Goal: Book appointment/travel/reservation

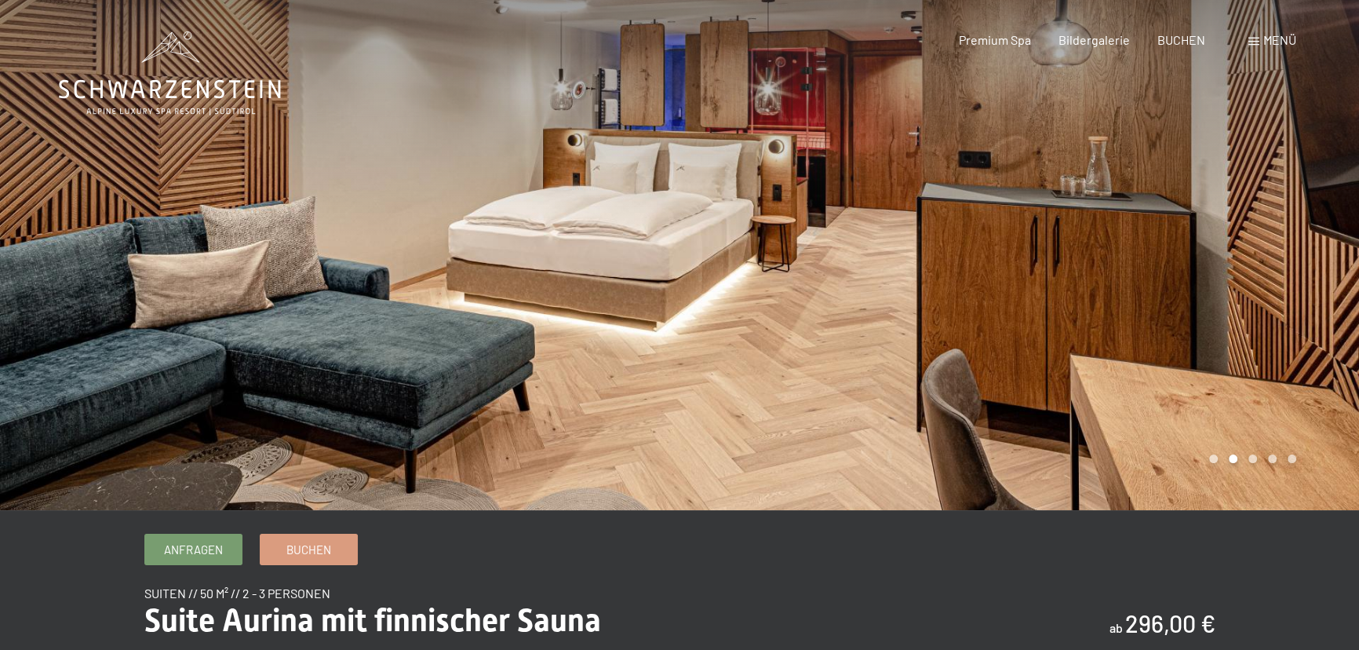
click at [1276, 338] on div at bounding box center [1018, 255] width 679 height 510
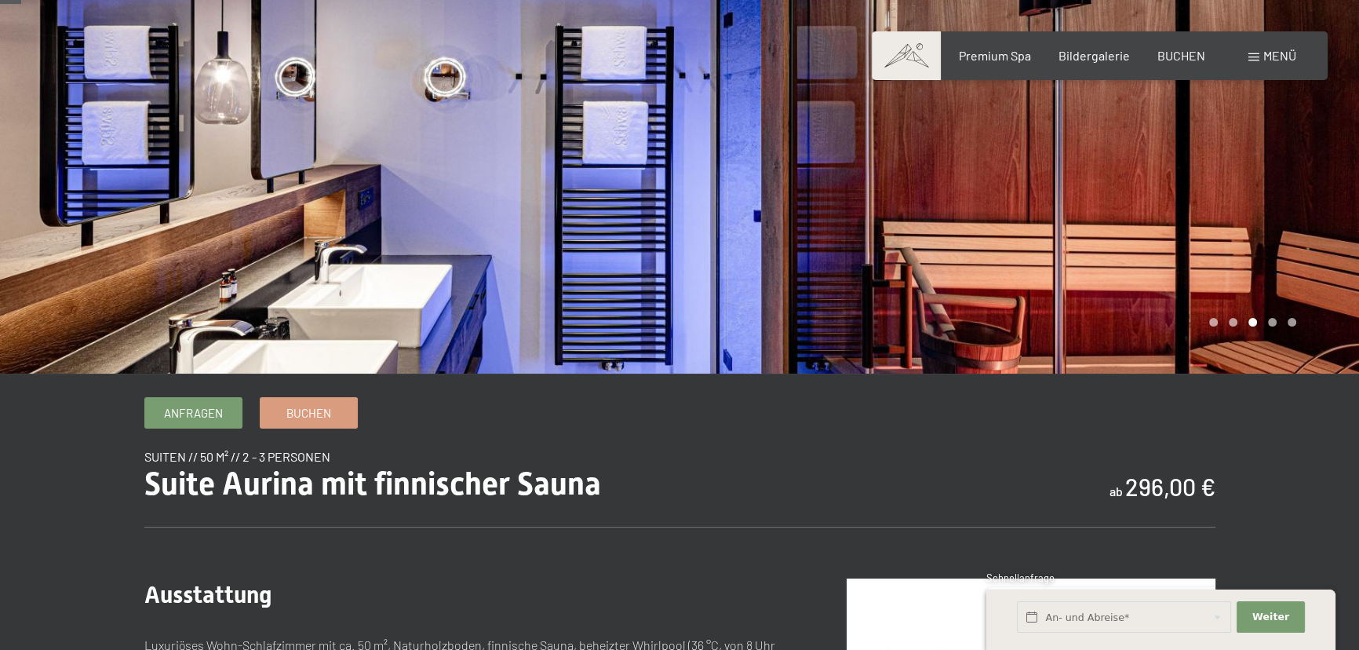
scroll to position [142, 0]
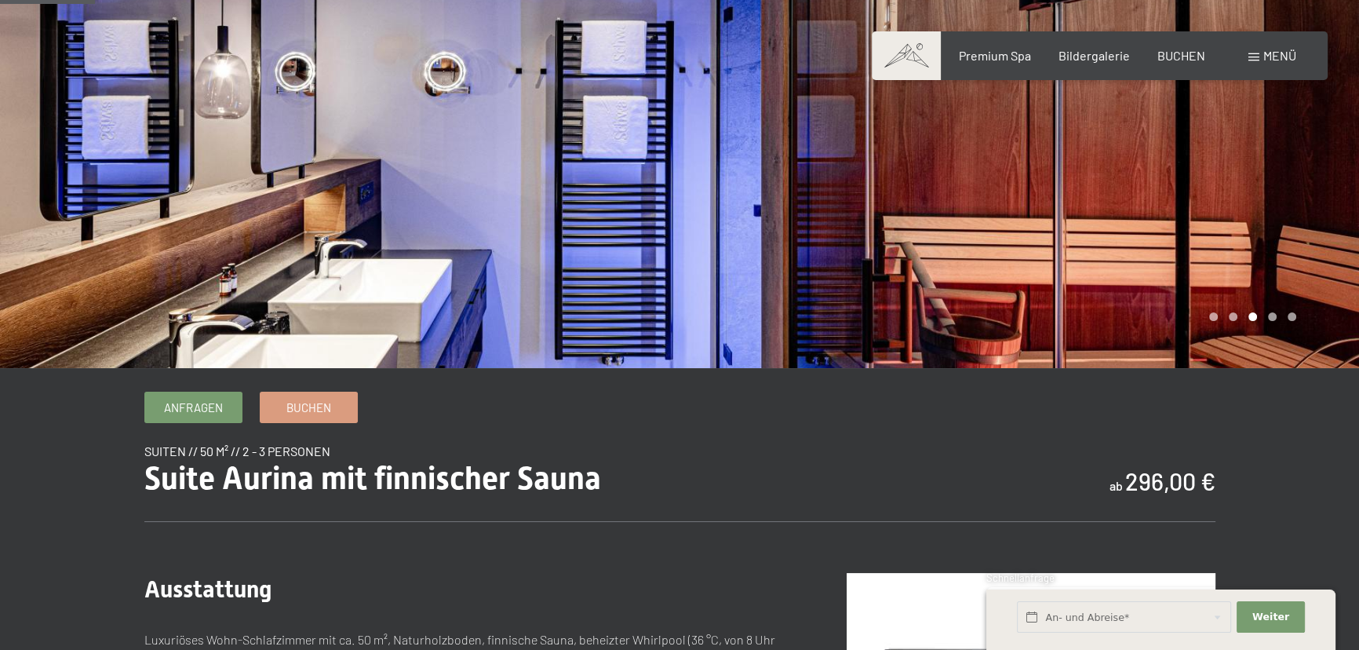
click at [1225, 287] on div at bounding box center [1018, 113] width 679 height 510
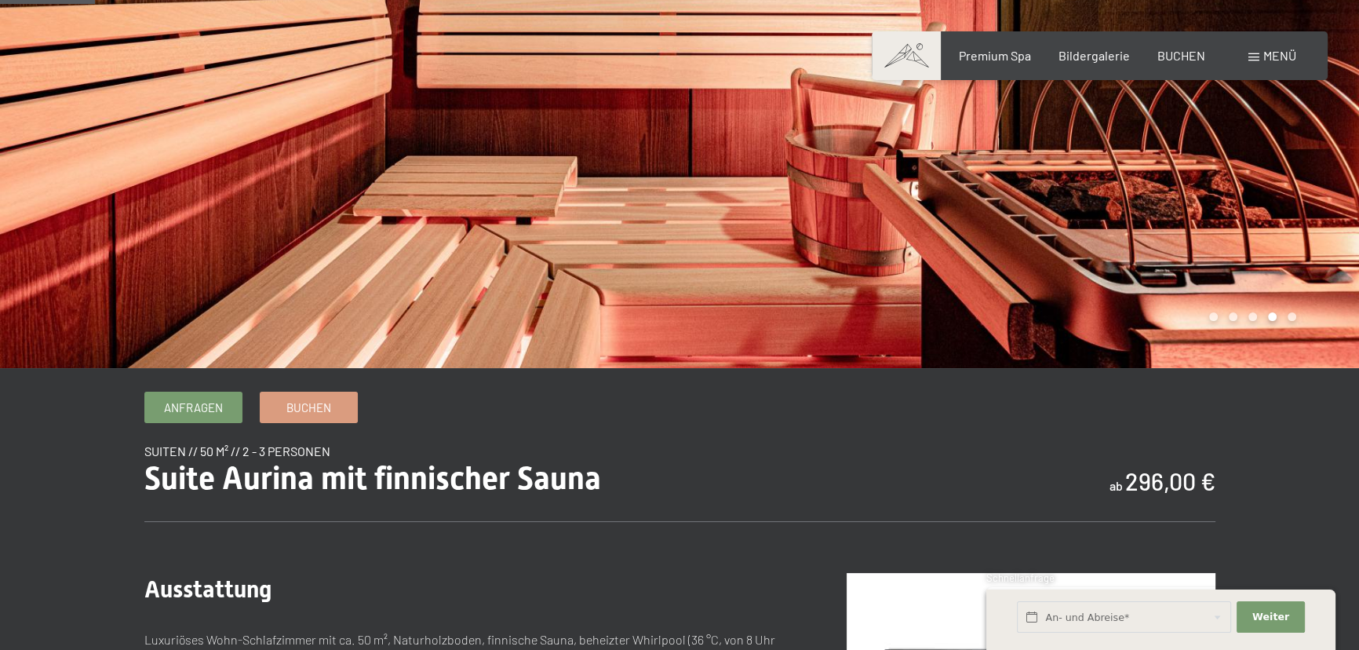
click at [1224, 282] on div at bounding box center [1018, 113] width 679 height 510
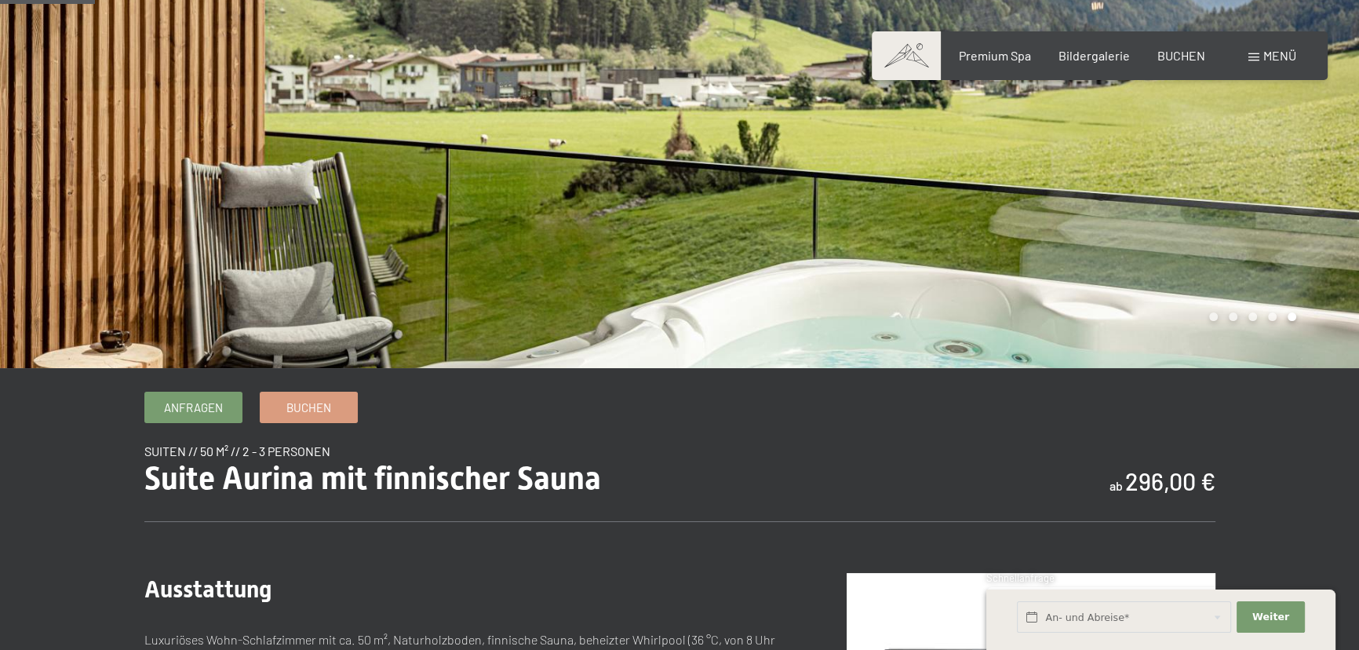
click at [1214, 263] on div at bounding box center [1018, 113] width 679 height 510
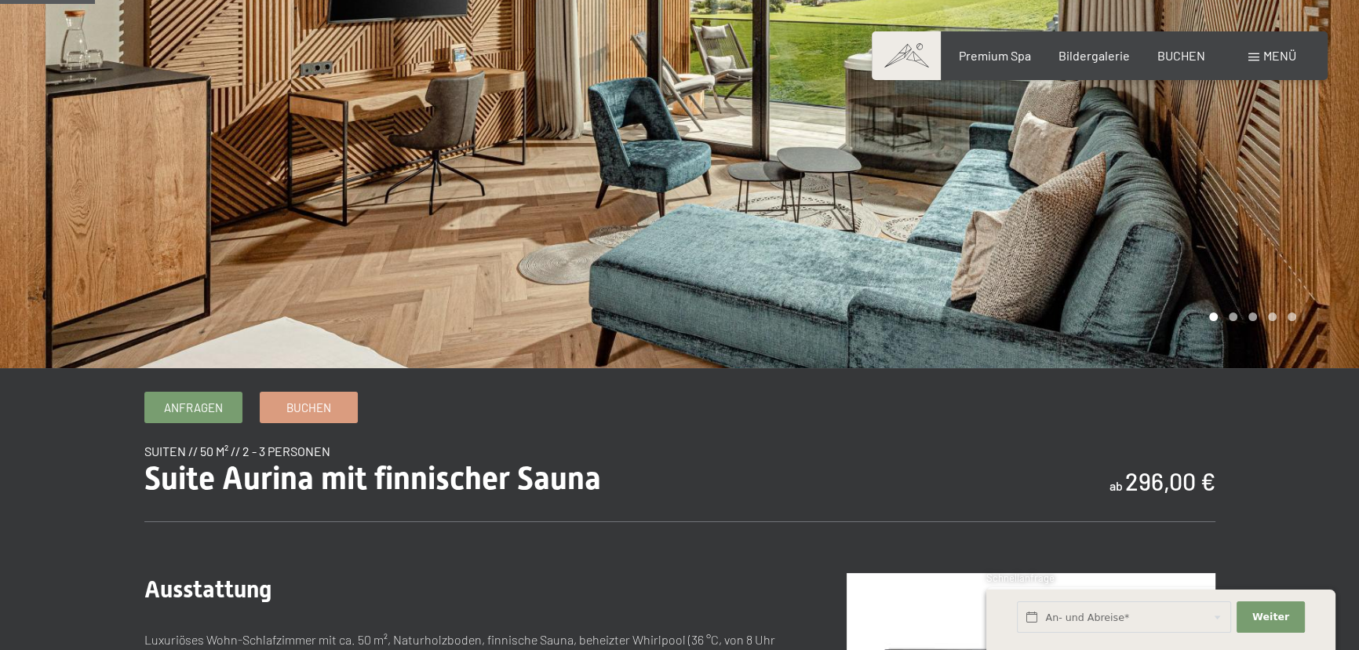
click at [1216, 260] on div at bounding box center [1018, 113] width 679 height 510
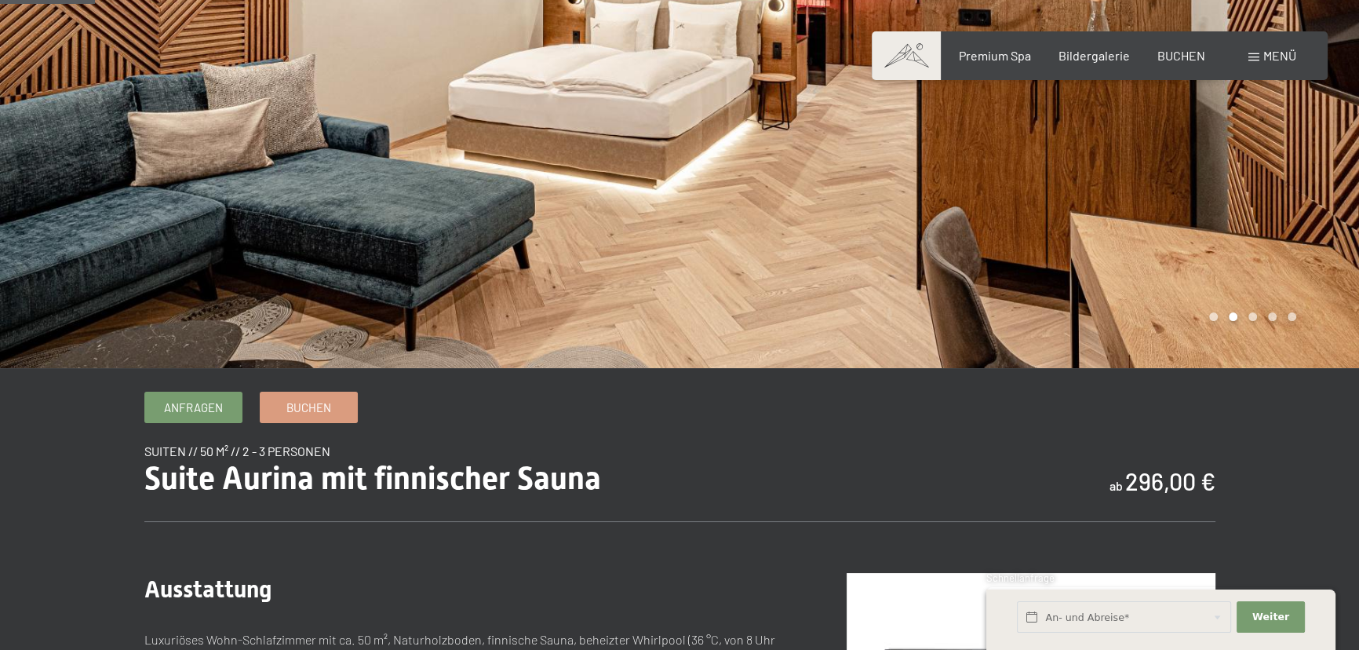
click at [1216, 260] on div at bounding box center [1018, 113] width 679 height 510
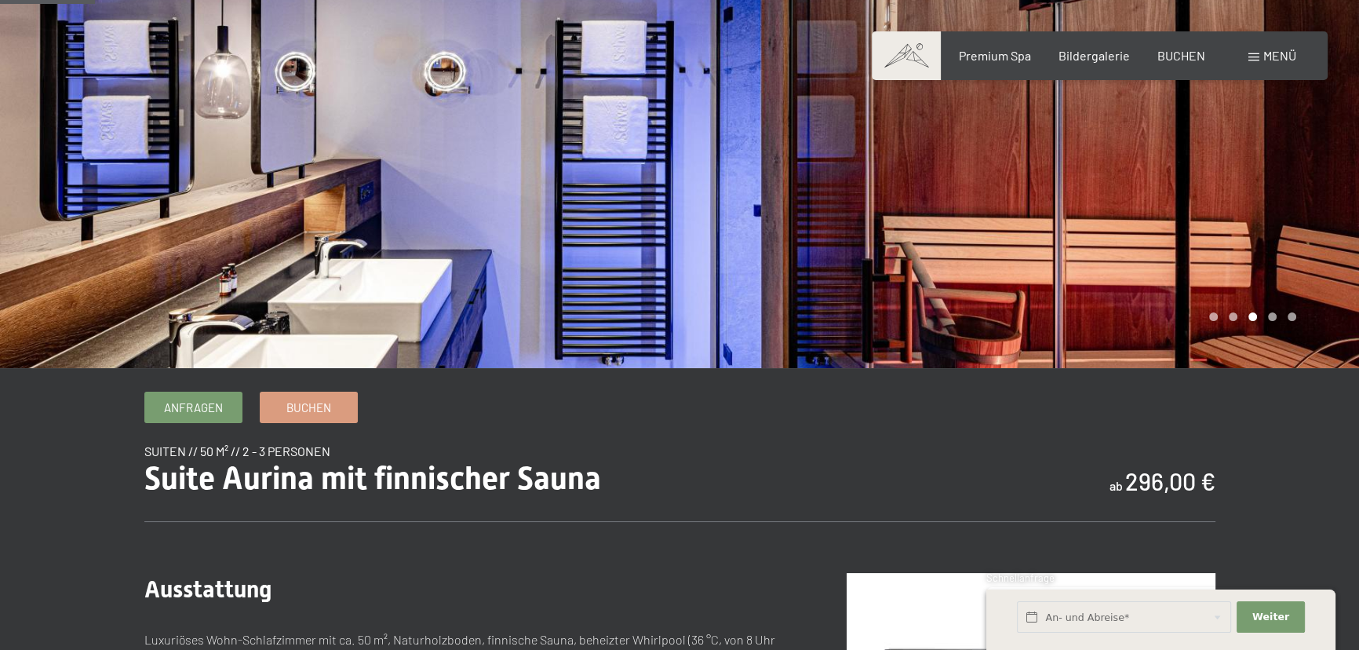
click at [1217, 260] on div at bounding box center [1018, 113] width 679 height 510
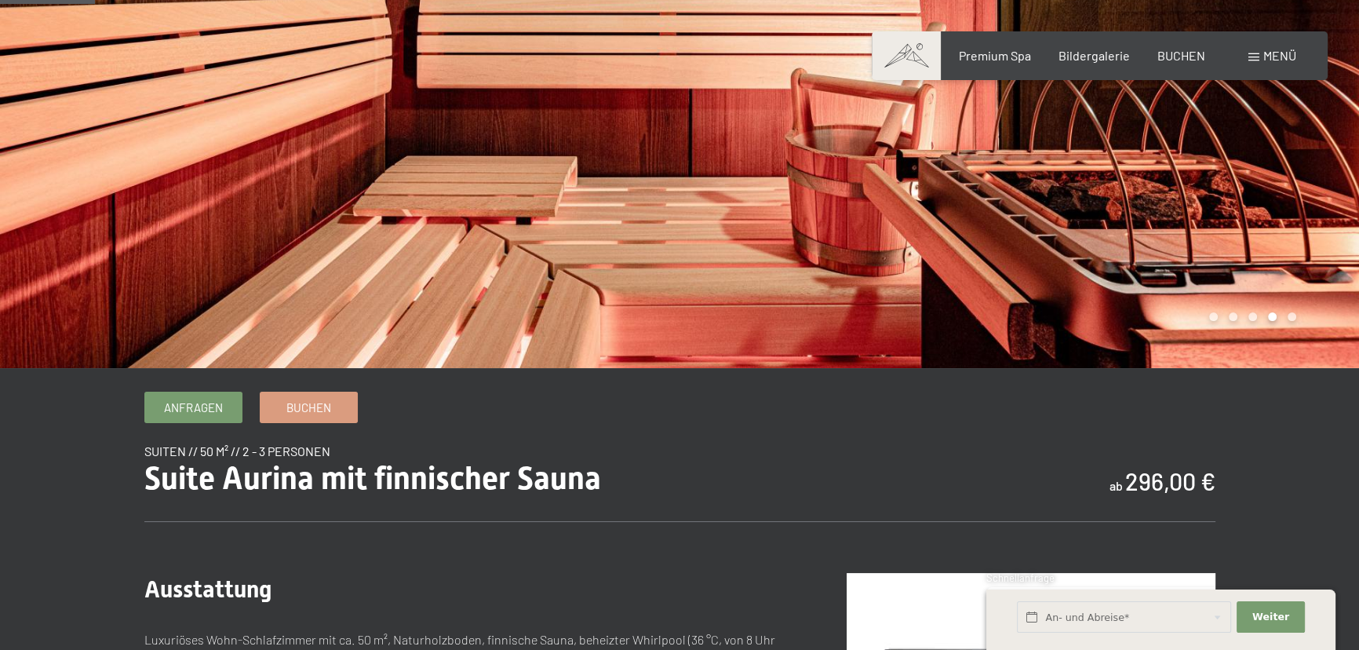
click at [1216, 260] on div at bounding box center [1018, 113] width 679 height 510
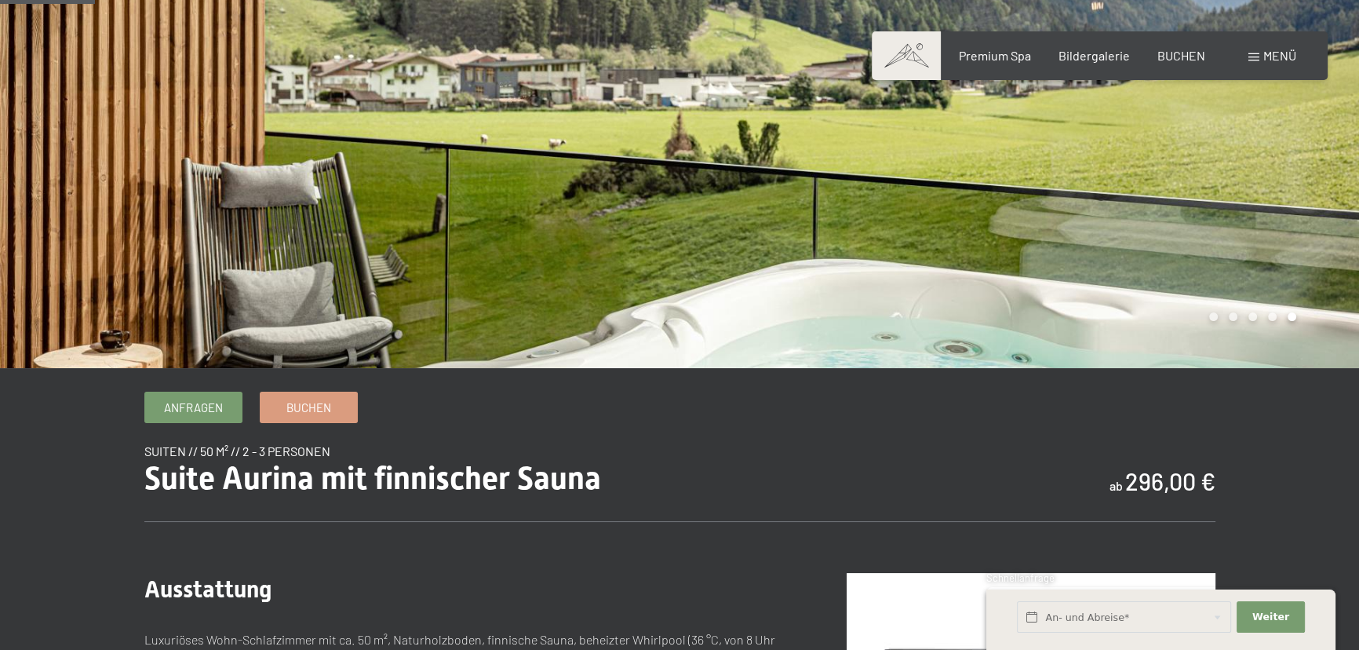
click at [1217, 260] on div at bounding box center [1018, 113] width 679 height 510
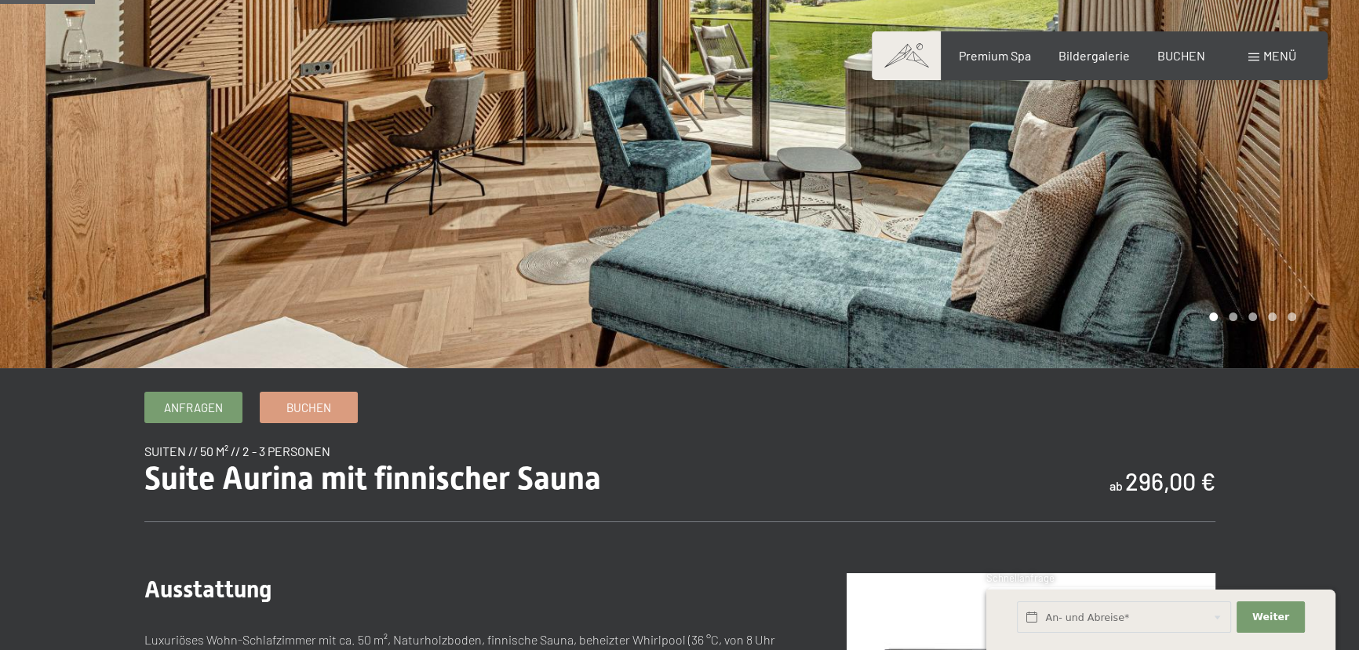
click at [1174, 278] on div at bounding box center [1018, 113] width 679 height 510
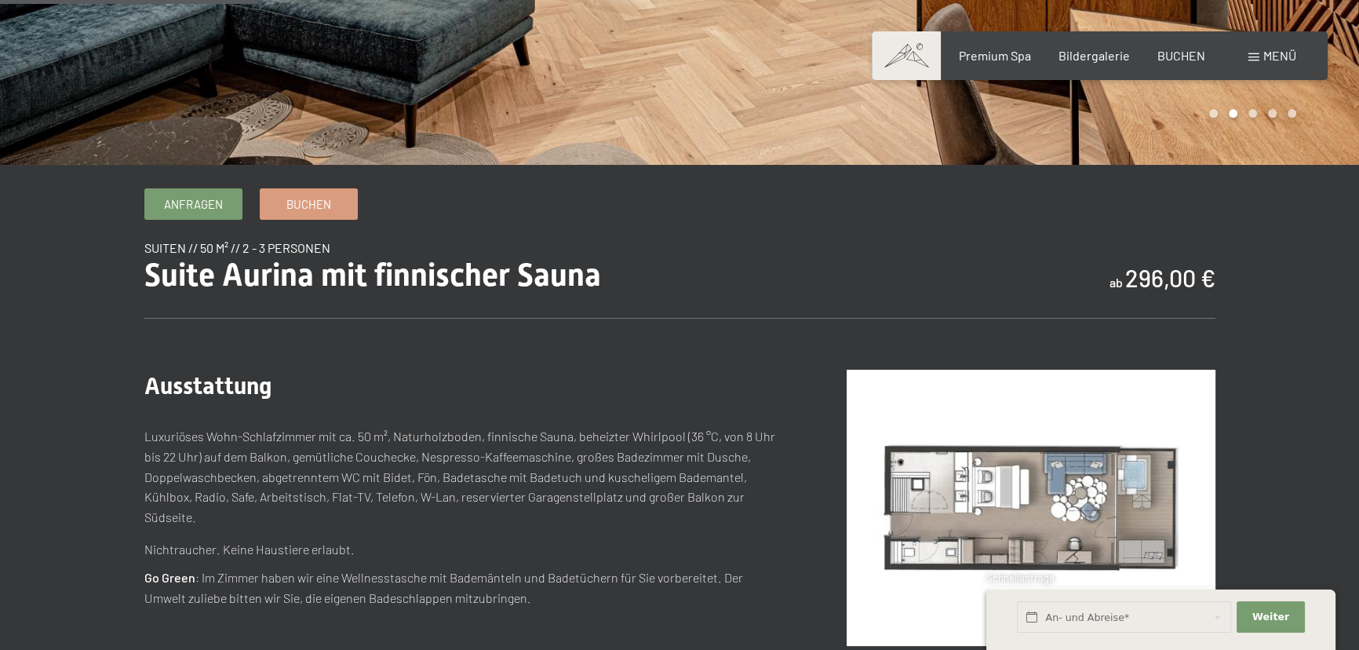
scroll to position [213, 0]
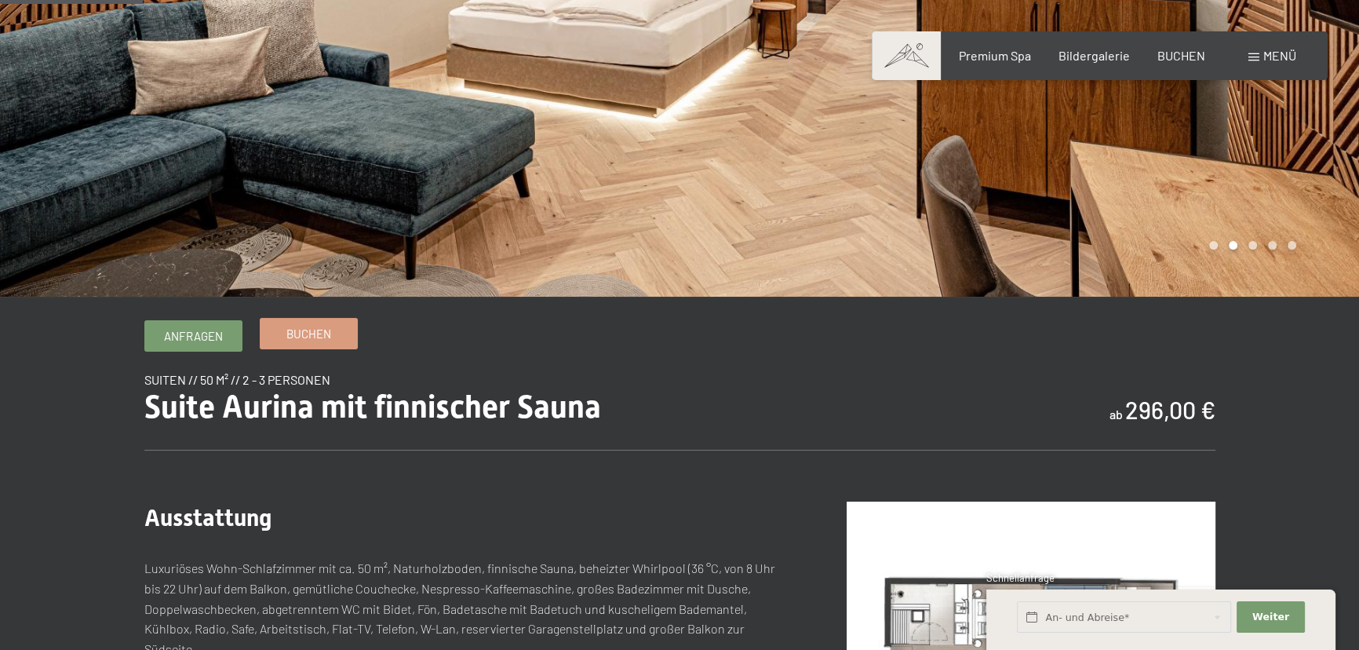
click at [281, 329] on link "Buchen" at bounding box center [308, 333] width 96 height 30
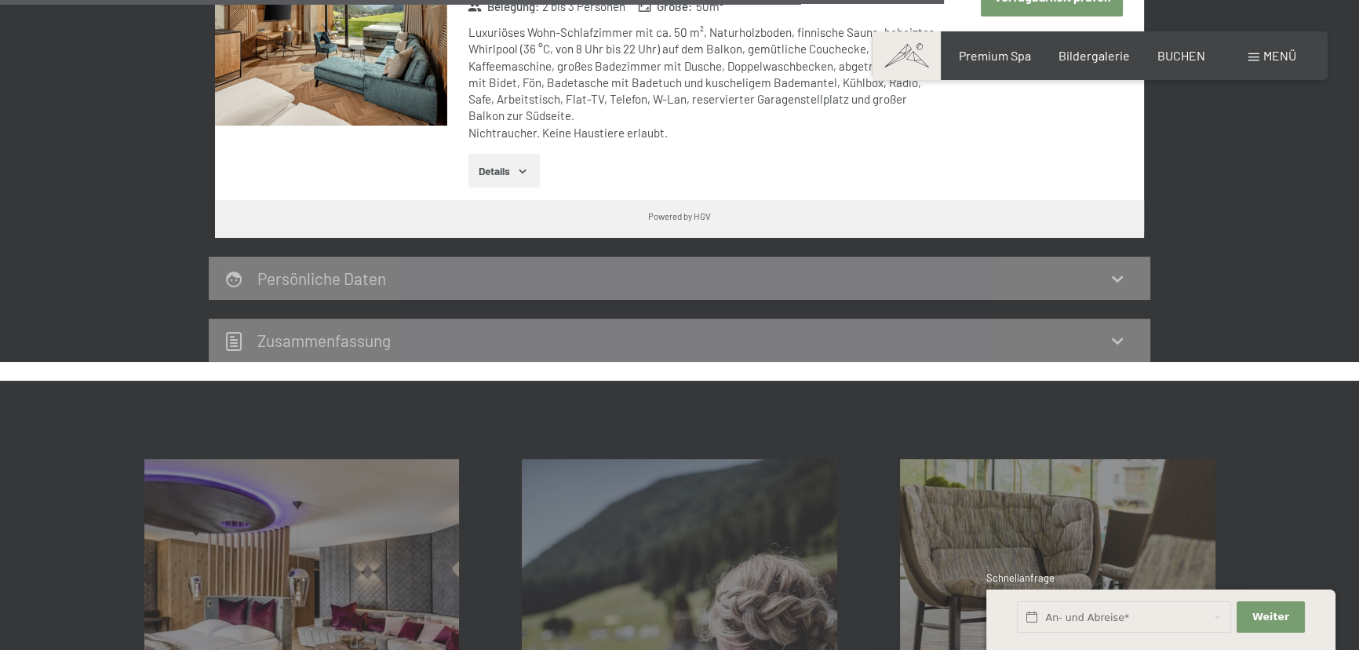
scroll to position [1283, 0]
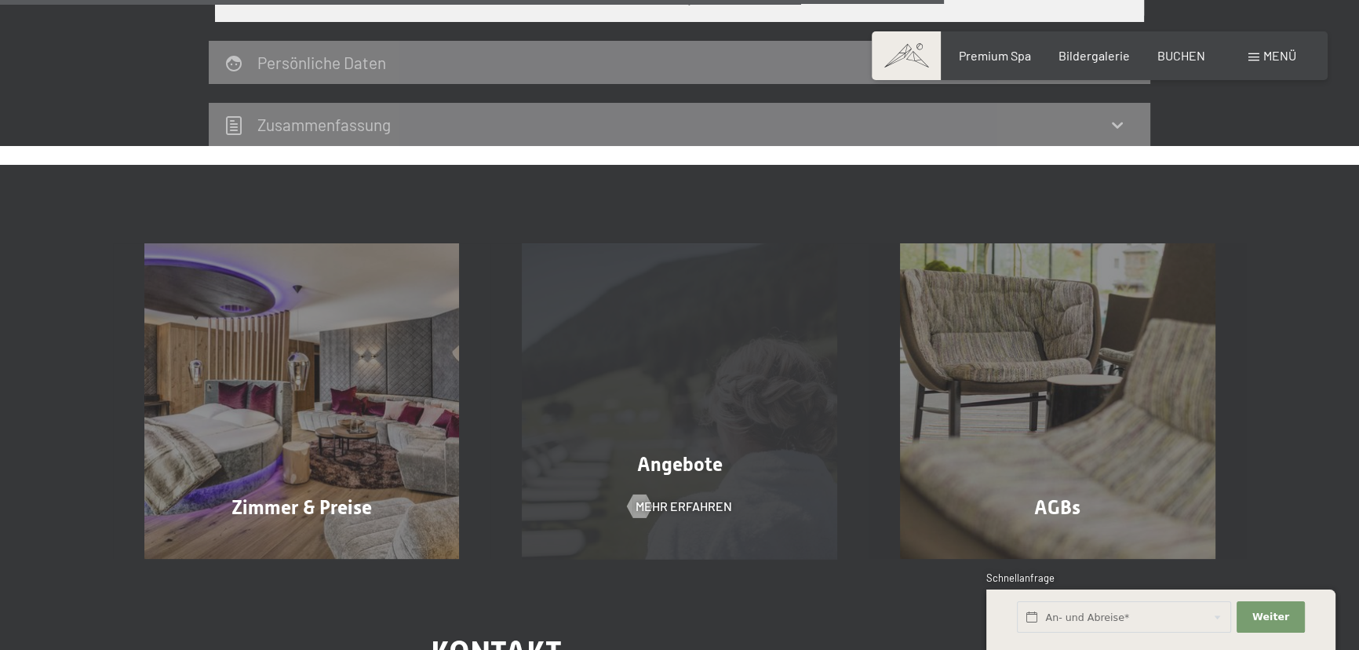
click at [722, 486] on div "Angebote Mehr erfahren" at bounding box center [679, 400] width 378 height 315
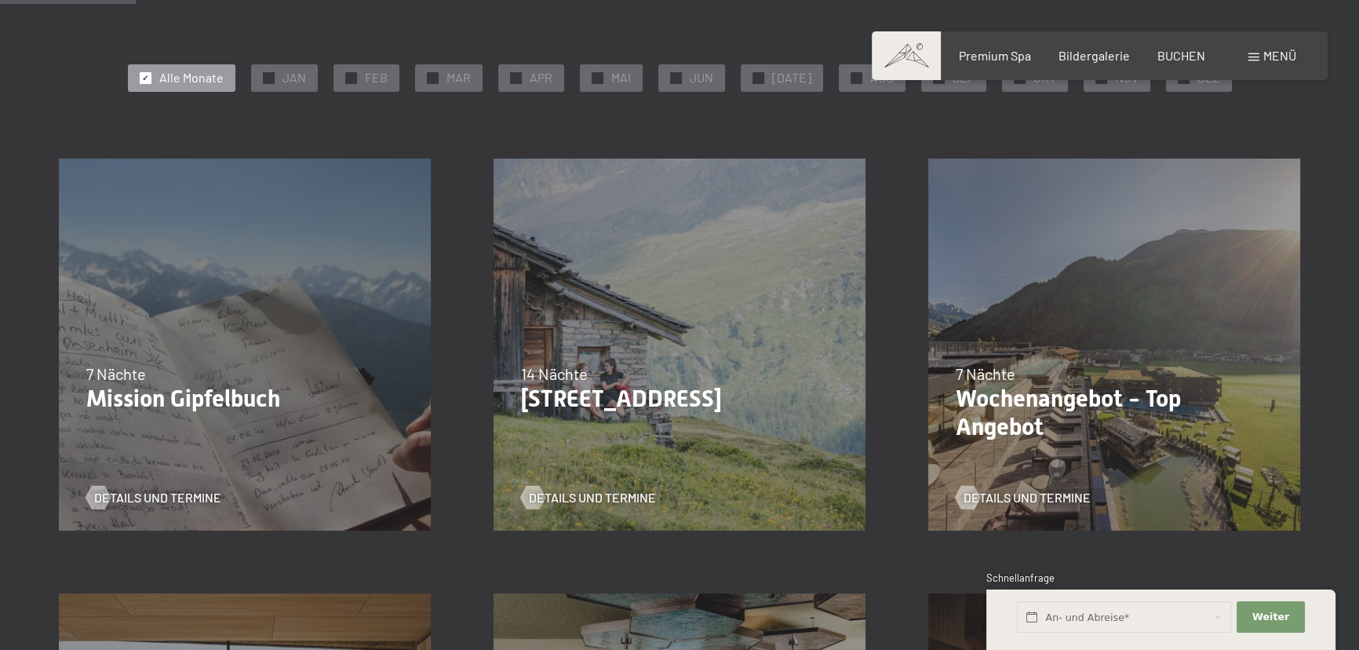
scroll to position [356, 0]
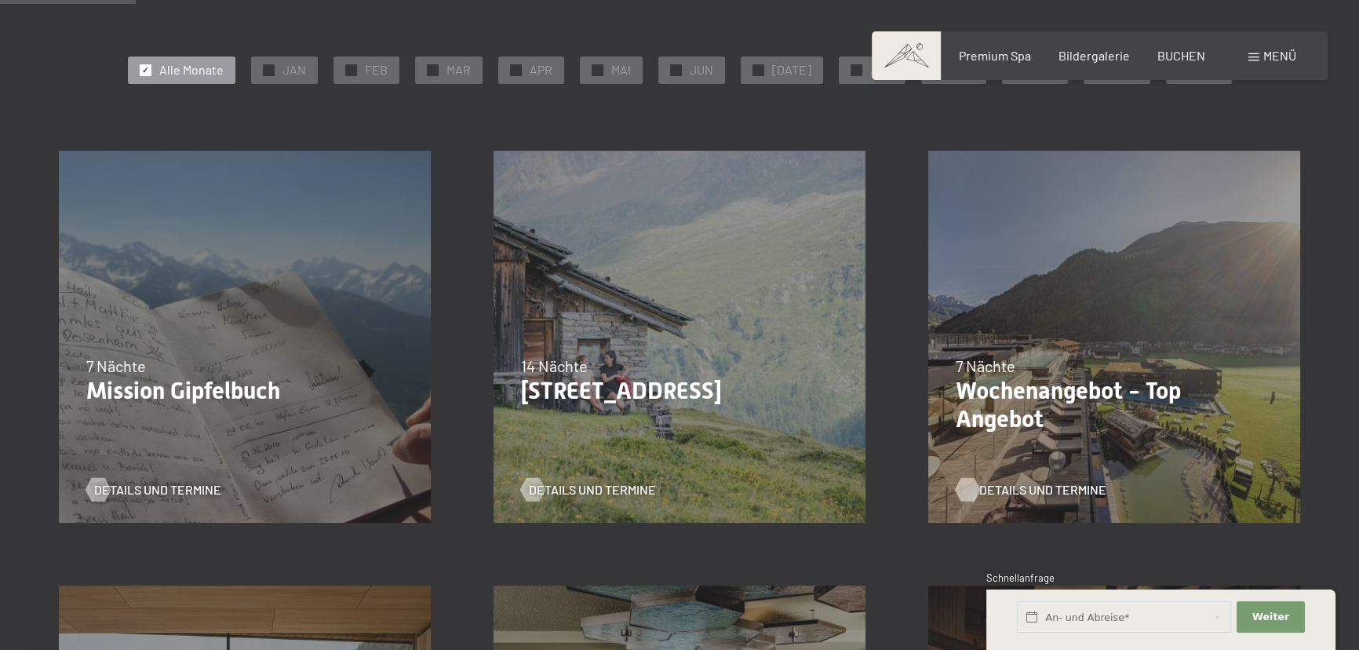
click at [992, 486] on span "Details und Termine" at bounding box center [1042, 489] width 127 height 17
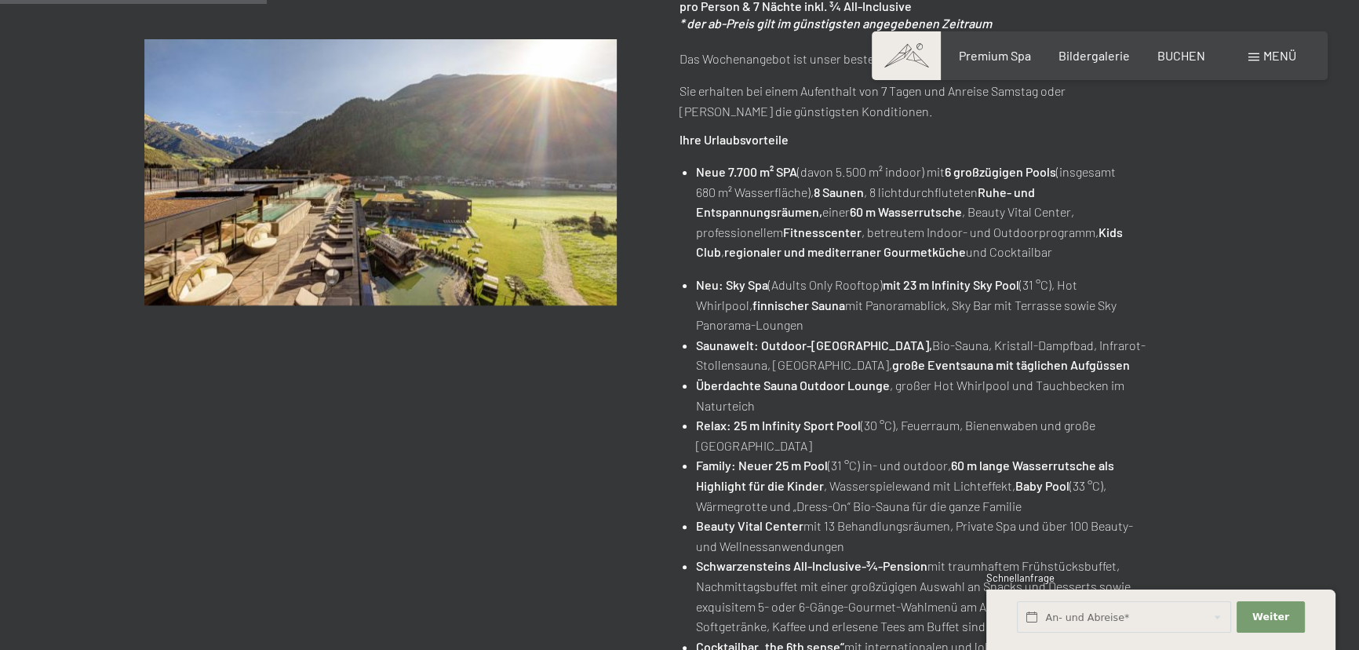
scroll to position [285, 0]
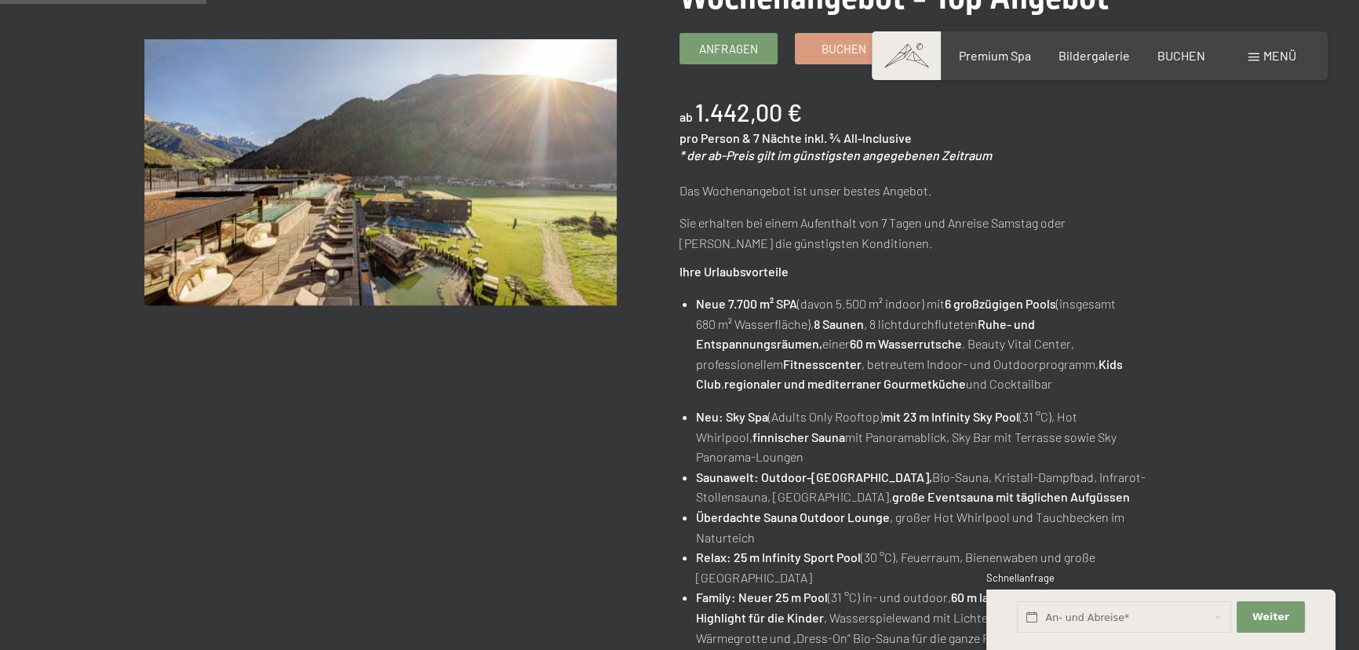
click at [591, 482] on div "Angebot wechseln (13 / 16) [DATE]–[DATE] • 14.05.–[DATE] • [DATE]–[DATE] Wochen…" at bounding box center [679, 581] width 1071 height 1260
